Goal: Find specific page/section: Find specific page/section

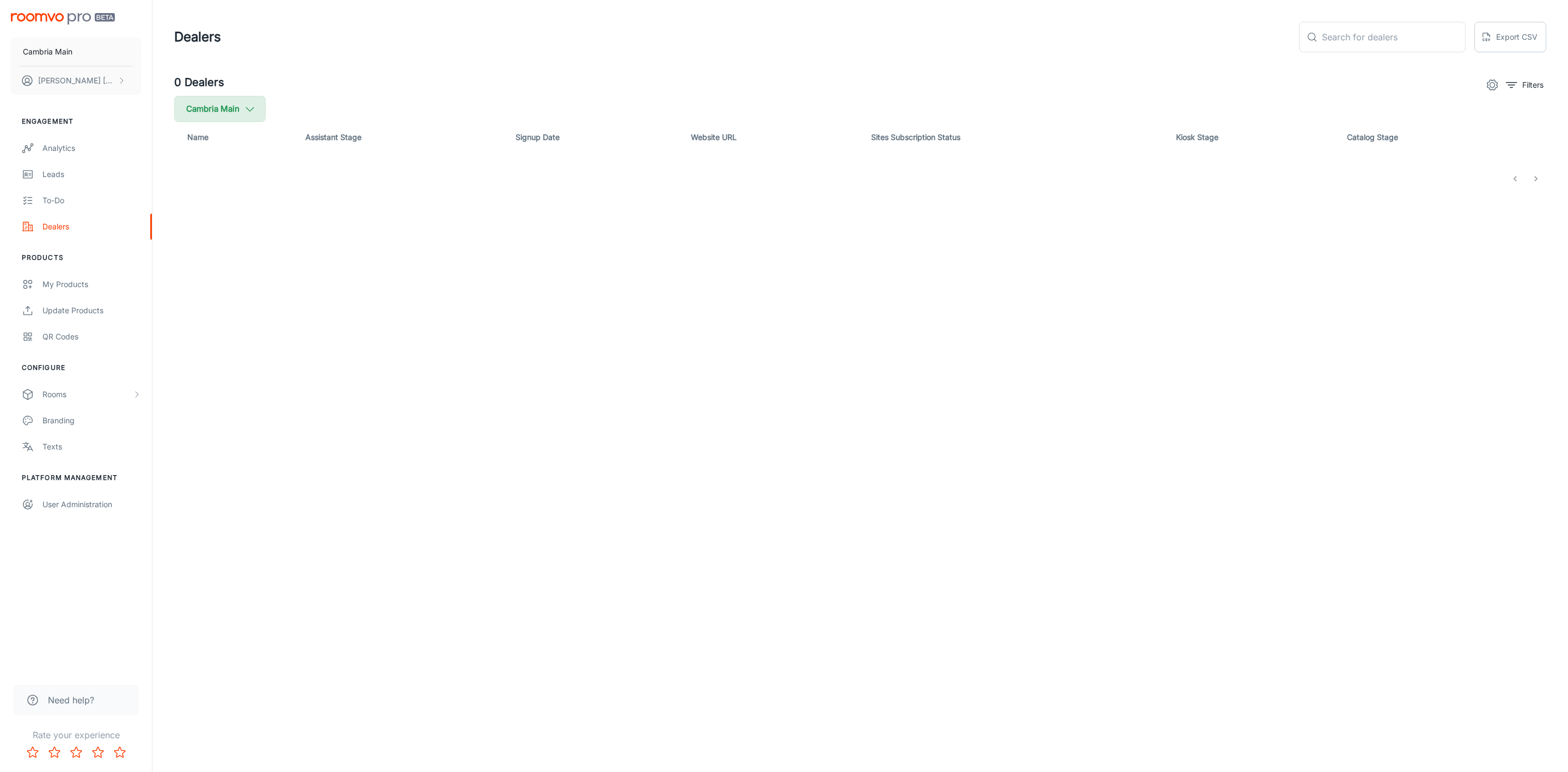
click at [249, 106] on icon "button" at bounding box center [249, 109] width 12 height 12
click at [211, 258] on span "Cambria" at bounding box center [276, 260] width 147 height 13
click at [198, 258] on input "Cambria" at bounding box center [187, 260] width 22 height 22
checkbox input "true"
click at [326, 309] on button "Apply" at bounding box center [335, 309] width 39 height 19
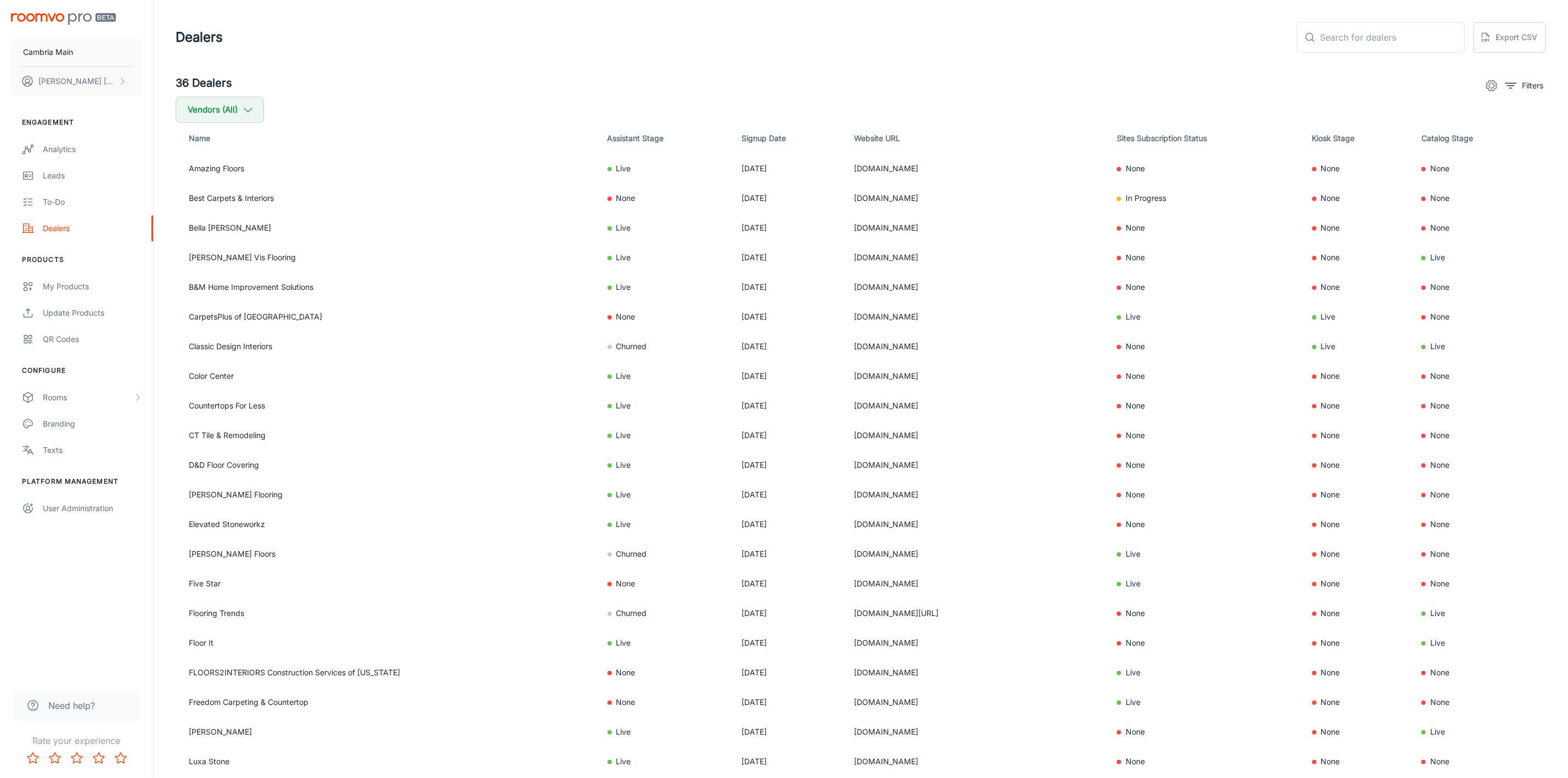
click at [1502, 80] on div "Filters" at bounding box center [1514, 86] width 65 height 22
click at [1510, 87] on icon "filter" at bounding box center [1511, 86] width 13 height 13
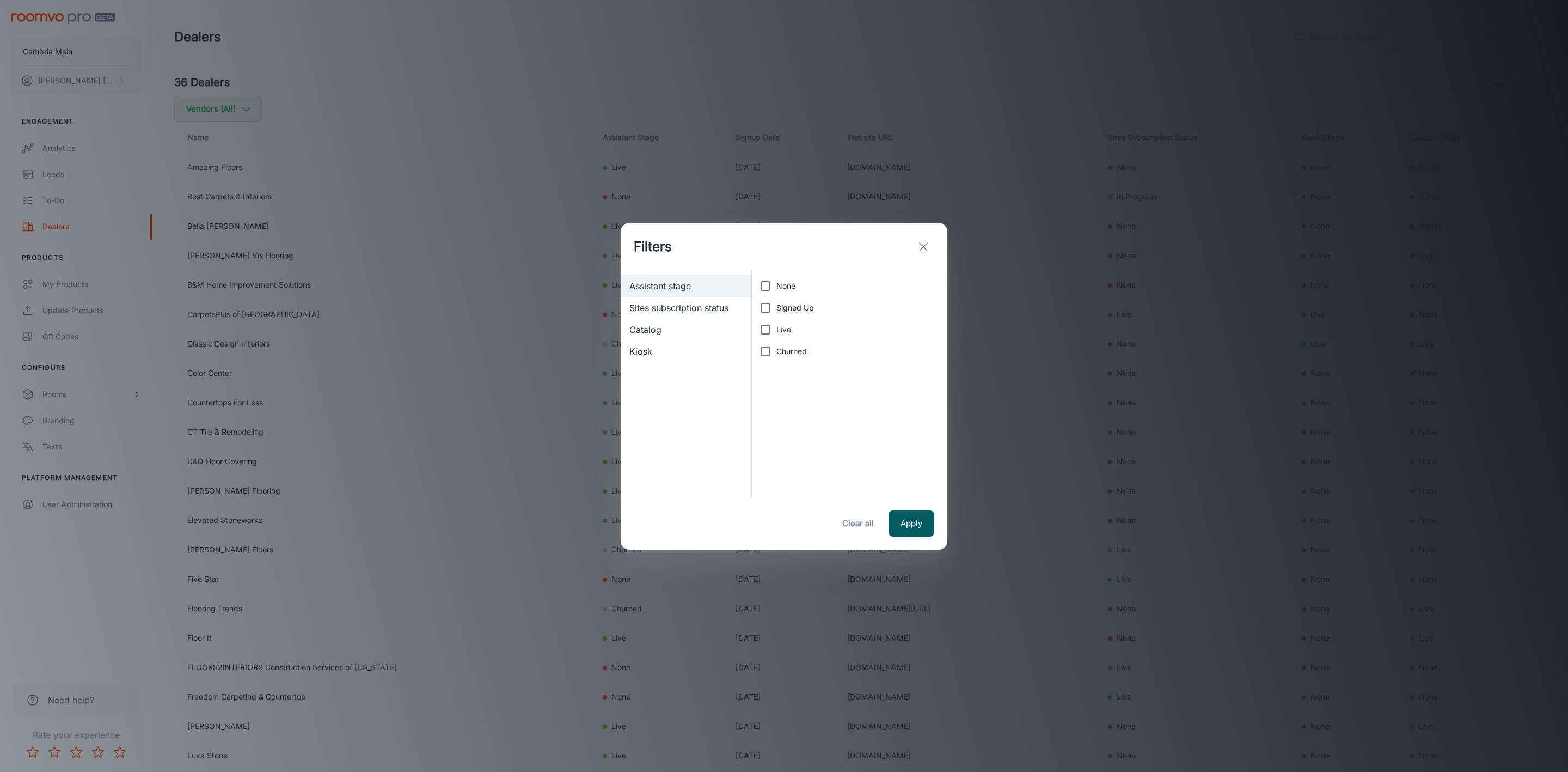
click at [774, 327] on input "Live" at bounding box center [765, 330] width 22 height 22
checkbox input "true"
click at [927, 522] on button "Apply" at bounding box center [911, 524] width 46 height 26
